Goal: Task Accomplishment & Management: Use online tool/utility

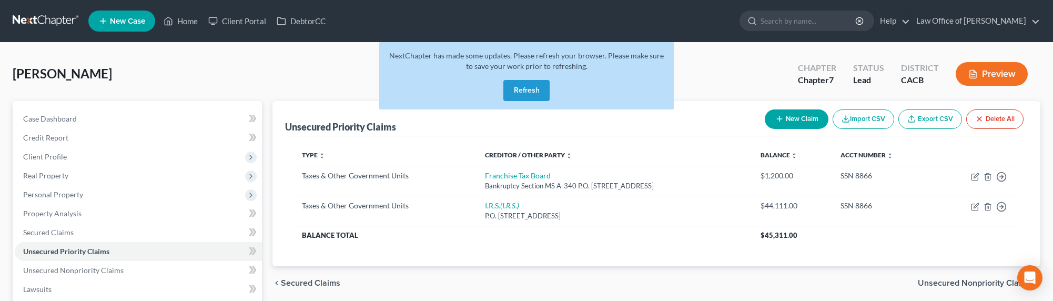
click at [53, 17] on link at bounding box center [46, 21] width 67 height 19
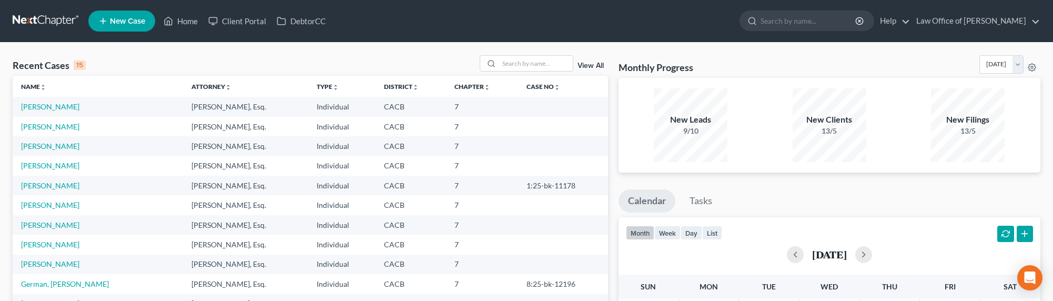
click at [28, 18] on link at bounding box center [46, 21] width 67 height 19
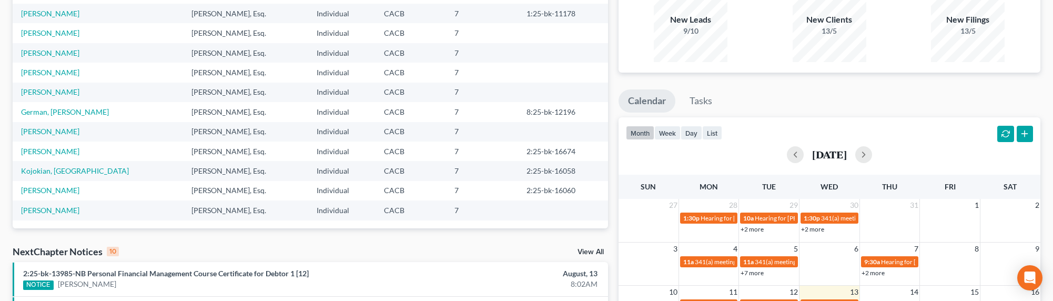
scroll to position [113, 0]
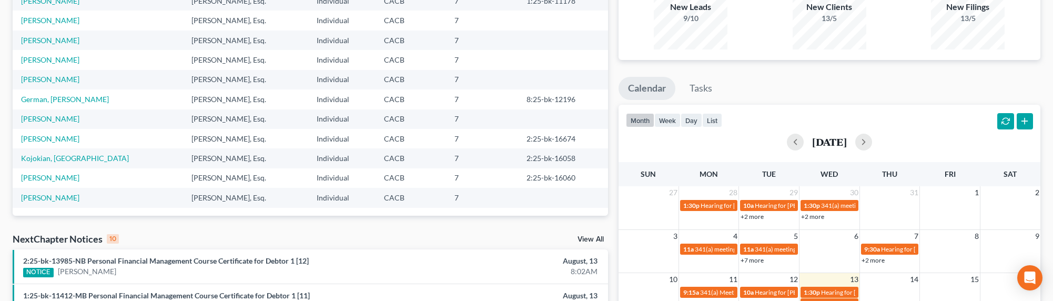
click at [578, 237] on link "View All" at bounding box center [591, 239] width 26 height 7
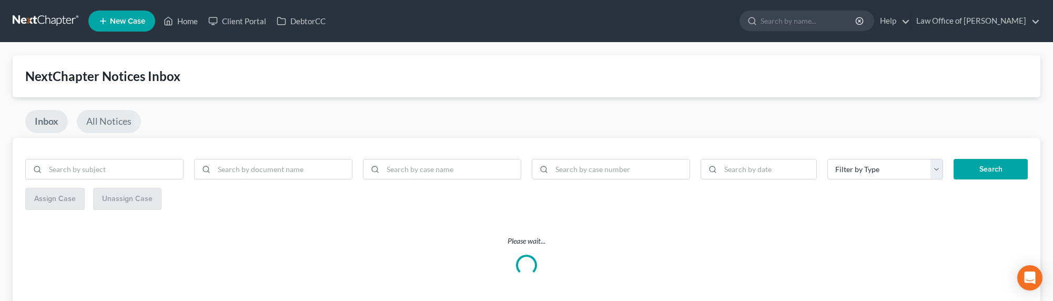
click at [109, 125] on link "All Notices" at bounding box center [109, 121] width 64 height 23
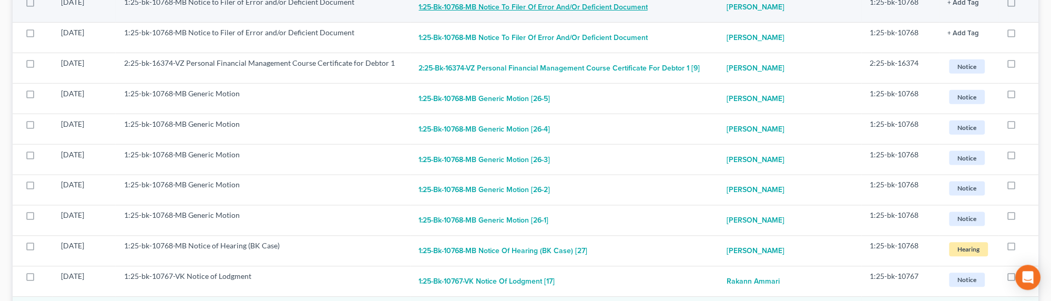
scroll to position [442, 0]
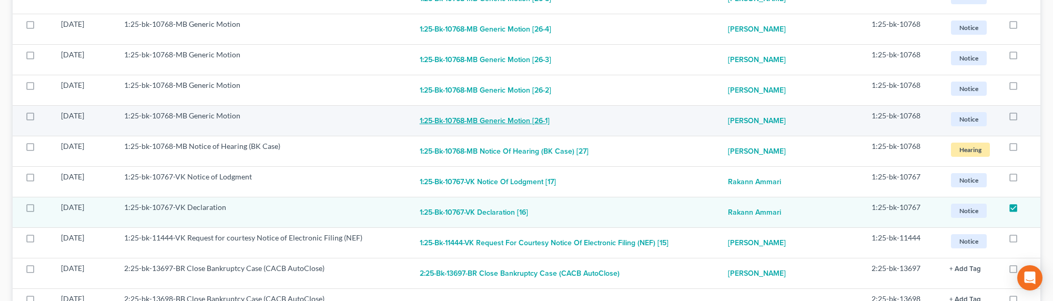
click at [465, 120] on button "1:25-bk-10768-MB Generic Motion [26-1]" at bounding box center [485, 120] width 130 height 21
checkbox input "true"
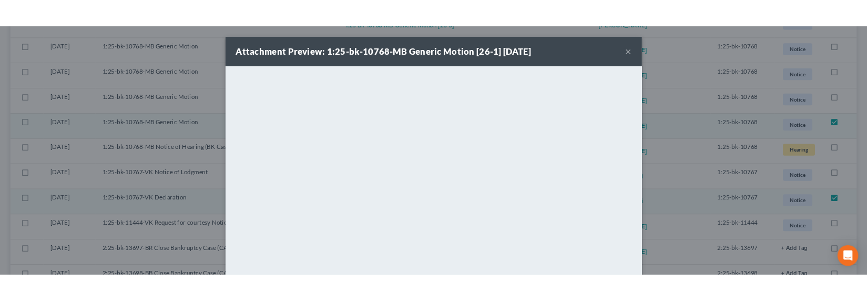
scroll to position [486, 0]
